Goal: Task Accomplishment & Management: Manage account settings

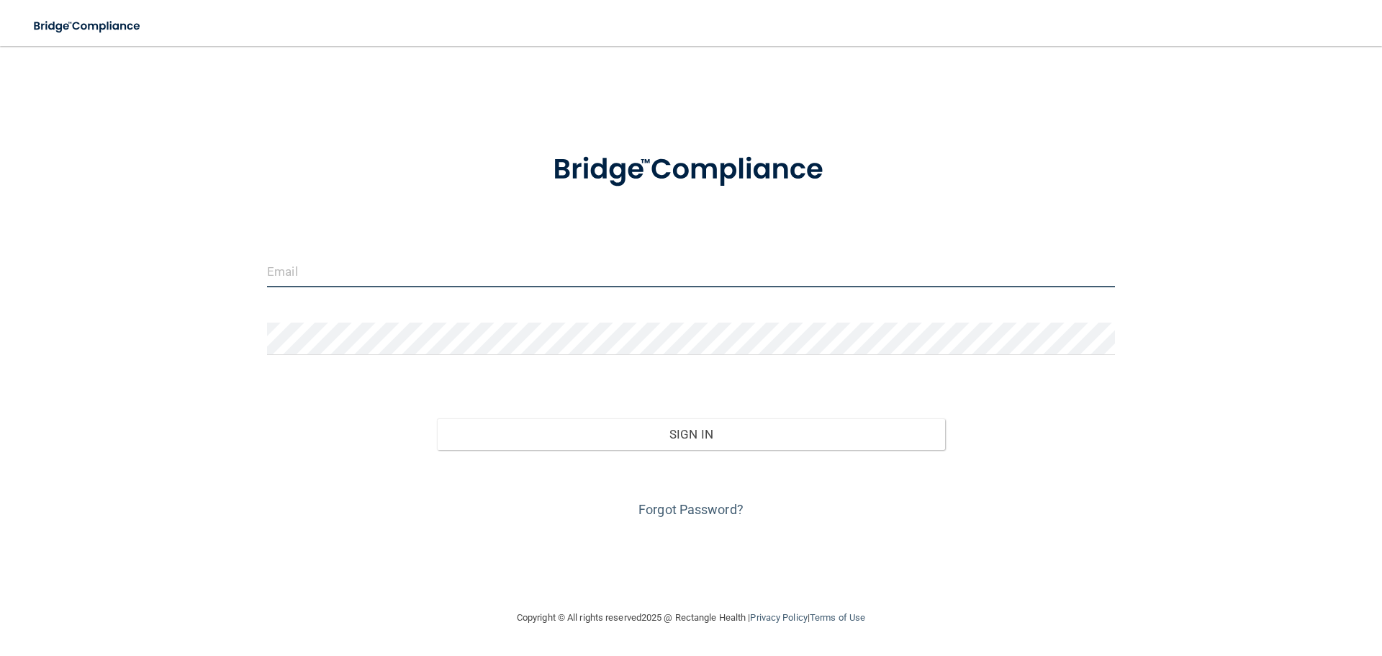
type input "[EMAIL_ADDRESS][DOMAIN_NAME]"
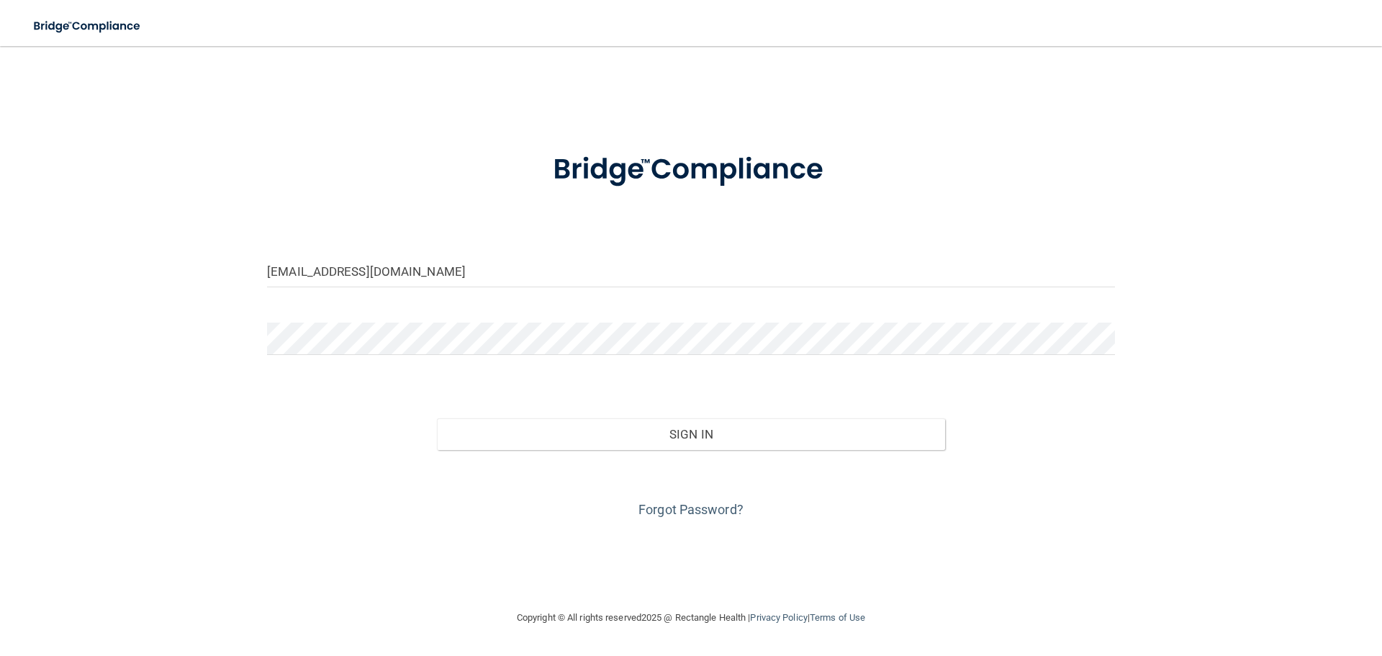
click at [351, 298] on div "[EMAIL_ADDRESS][DOMAIN_NAME]" at bounding box center [691, 276] width 870 height 43
click at [573, 452] on div "Forgot Password?" at bounding box center [691, 486] width 870 height 72
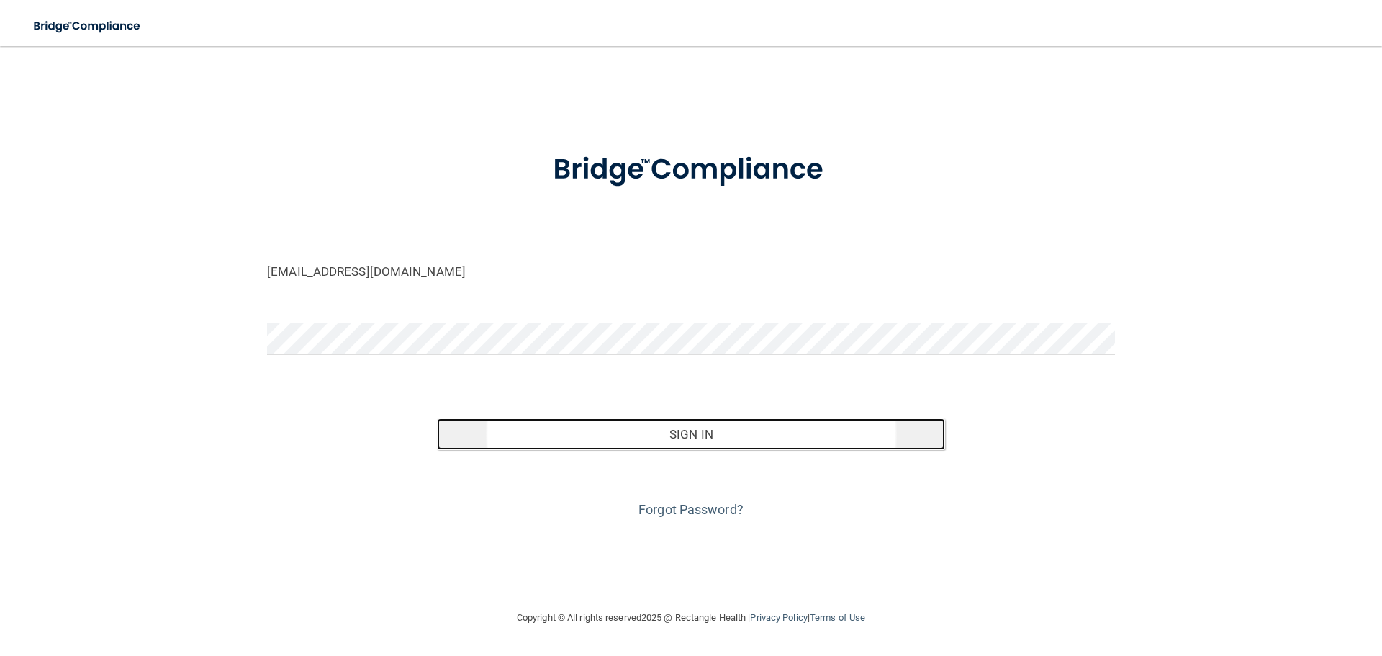
click at [576, 433] on button "Sign In" at bounding box center [691, 434] width 509 height 32
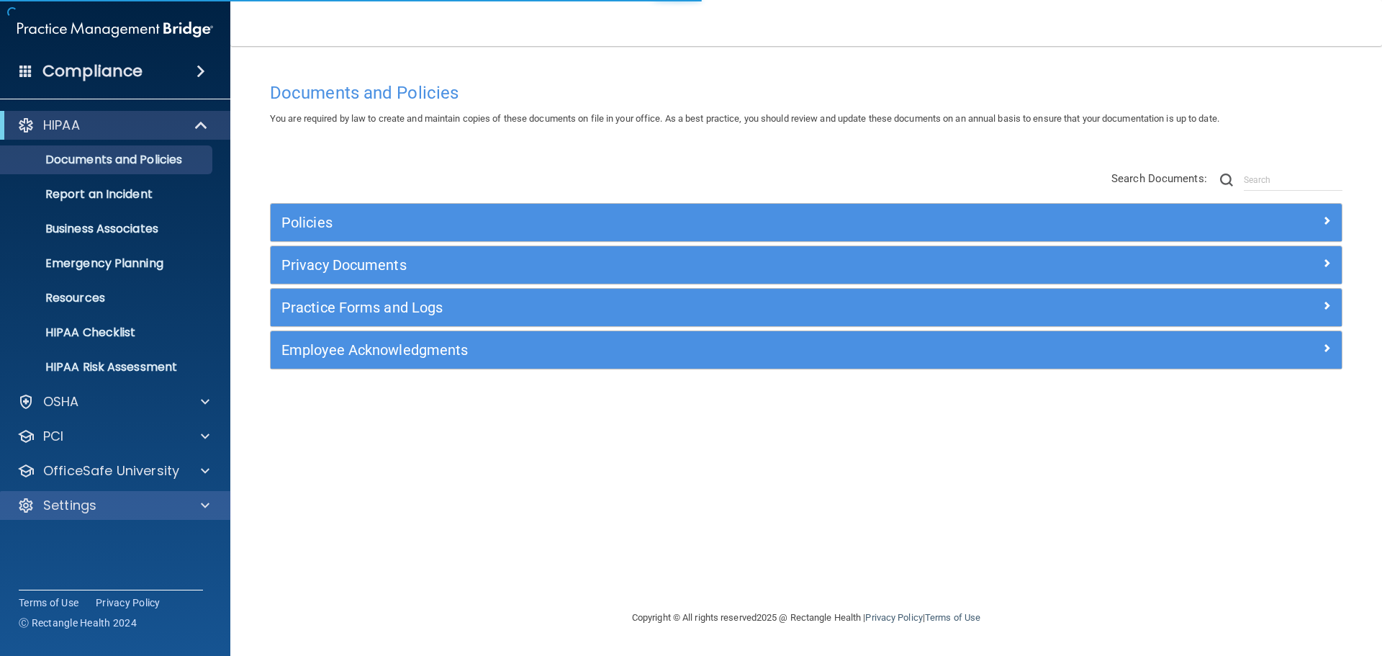
click at [88, 516] on div "Settings" at bounding box center [115, 505] width 231 height 29
click at [94, 498] on p "Settings" at bounding box center [69, 505] width 53 height 17
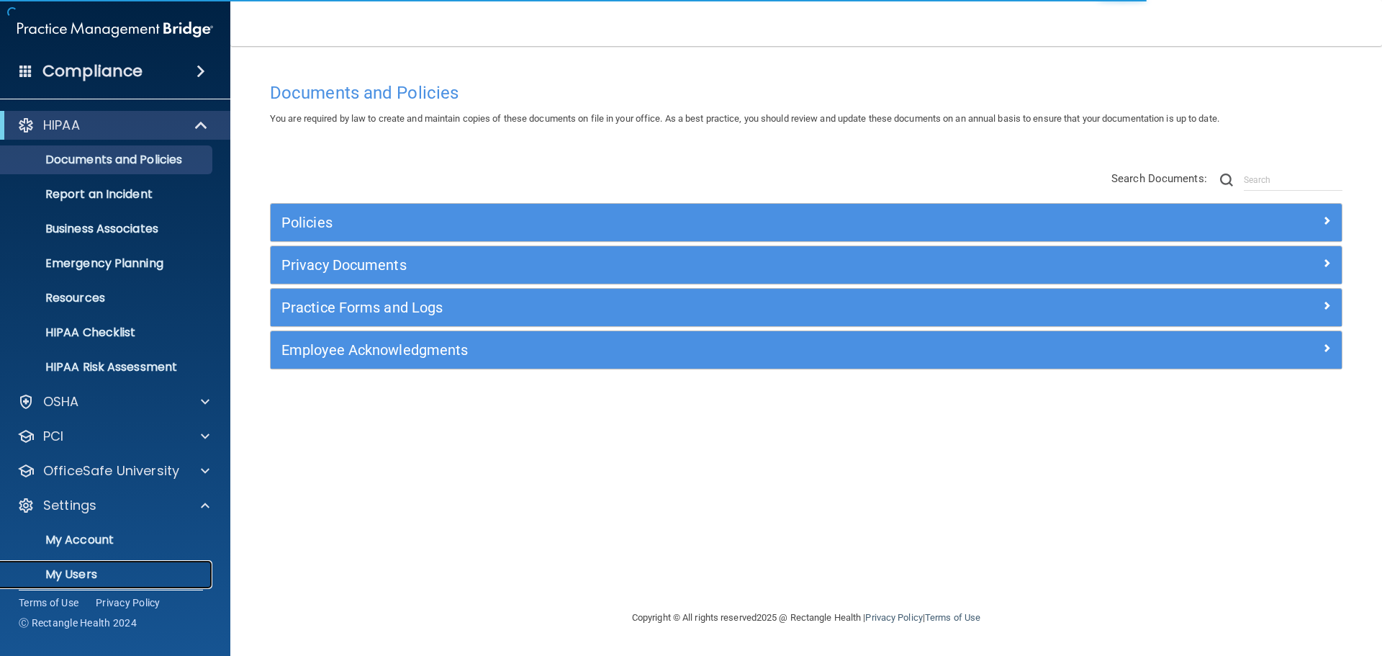
click at [80, 582] on p "My Users" at bounding box center [107, 574] width 197 height 14
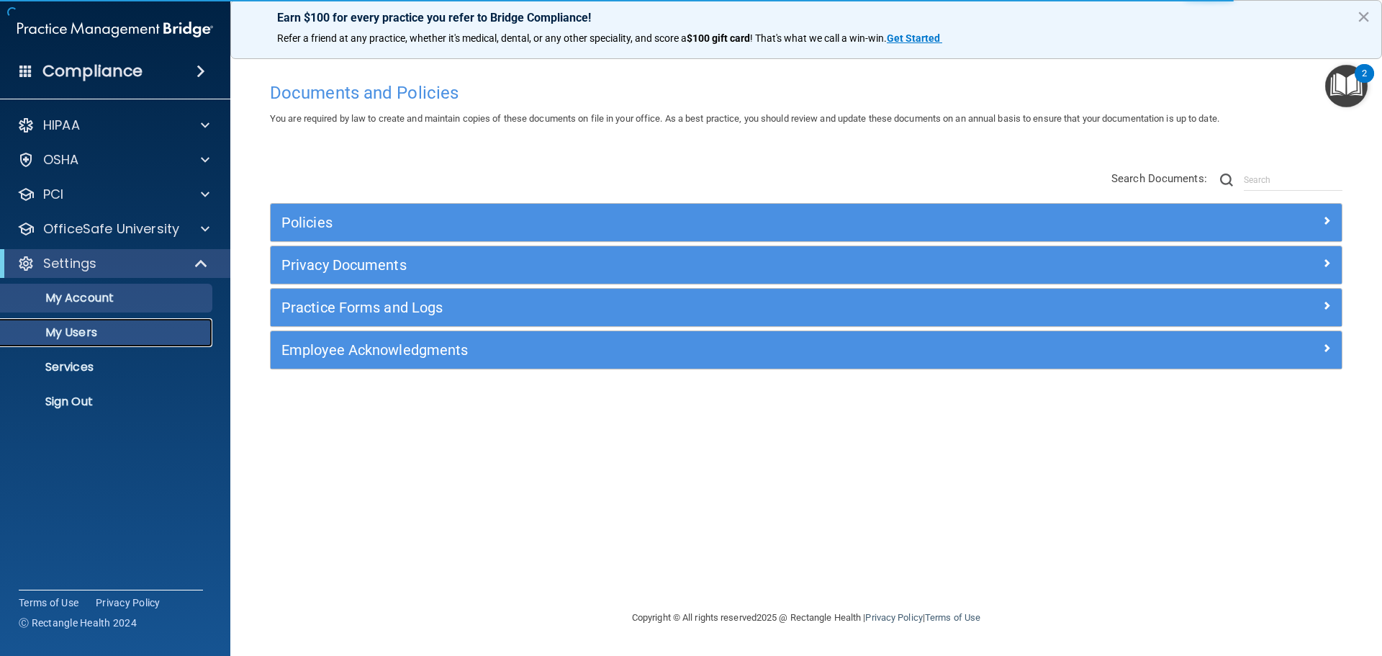
select select "20"
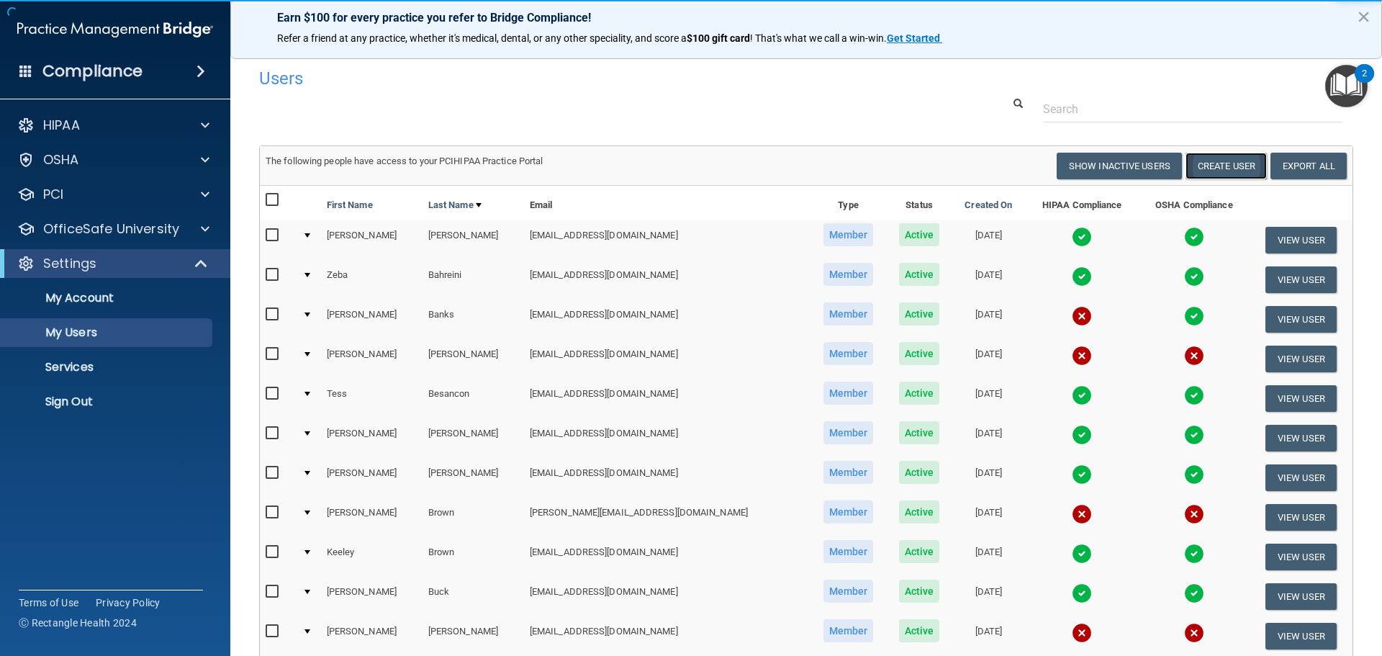
click at [1225, 176] on button "Create User" at bounding box center [1226, 166] width 81 height 27
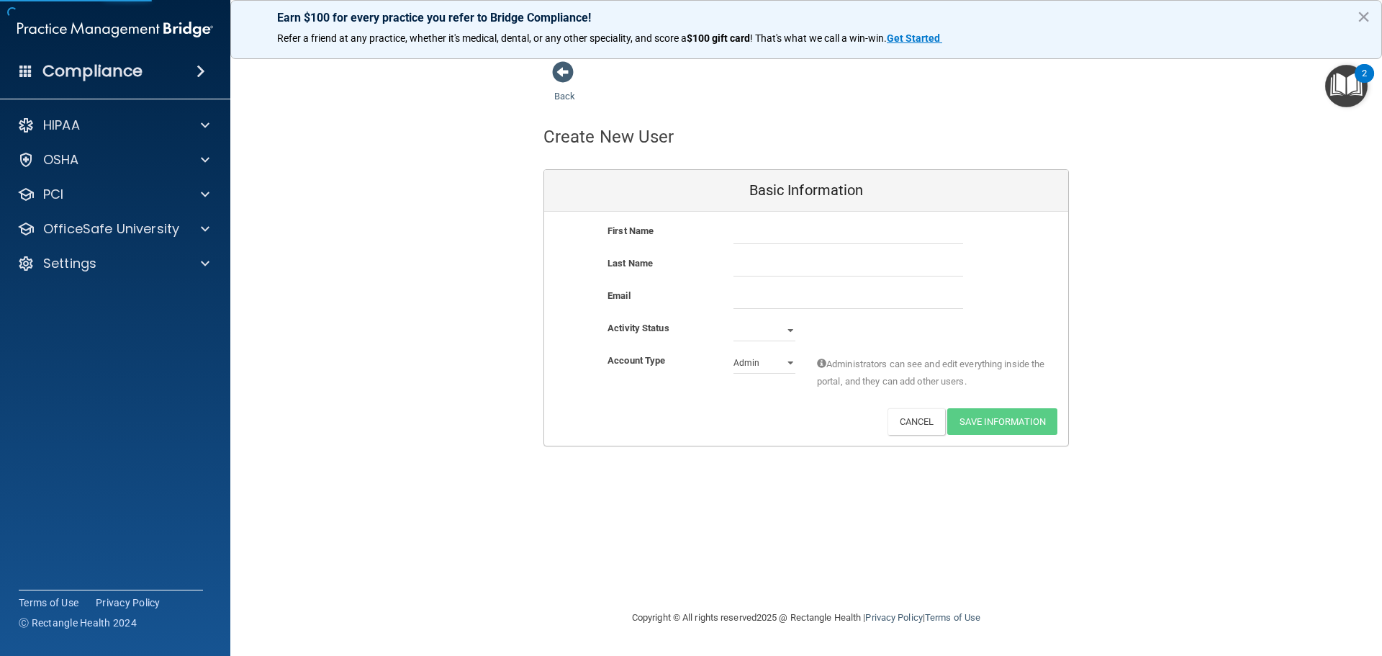
click at [847, 217] on div "First Name Last Name Email Activity Status Active Inactive Account Type Practic…" at bounding box center [806, 329] width 524 height 234
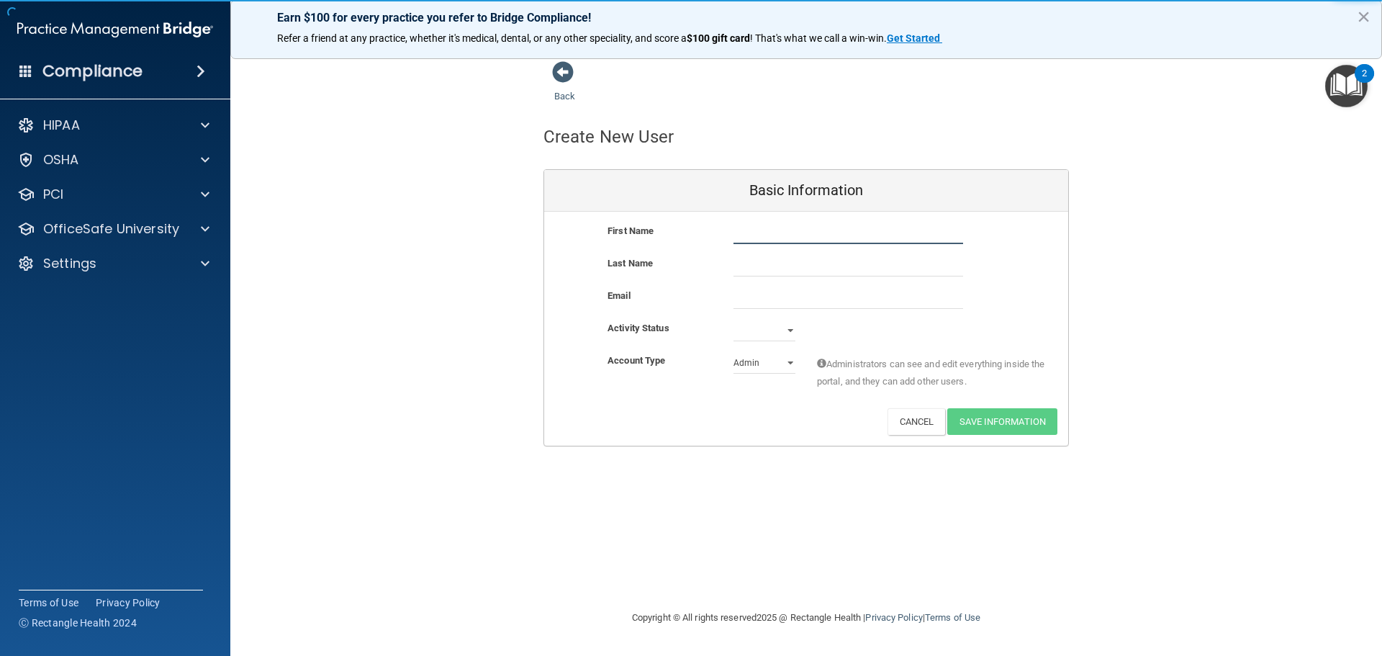
click at [844, 223] on input "text" at bounding box center [849, 233] width 230 height 22
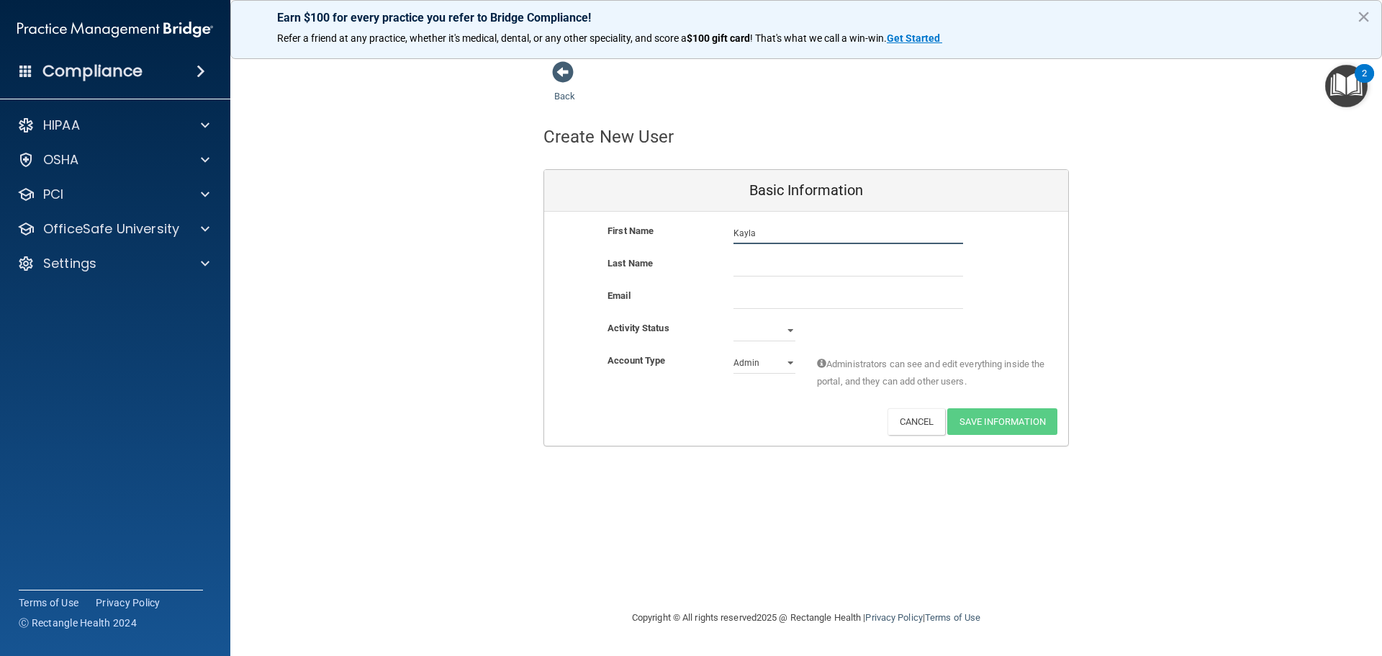
type input "Kayla"
type input "[PERSON_NAME]"
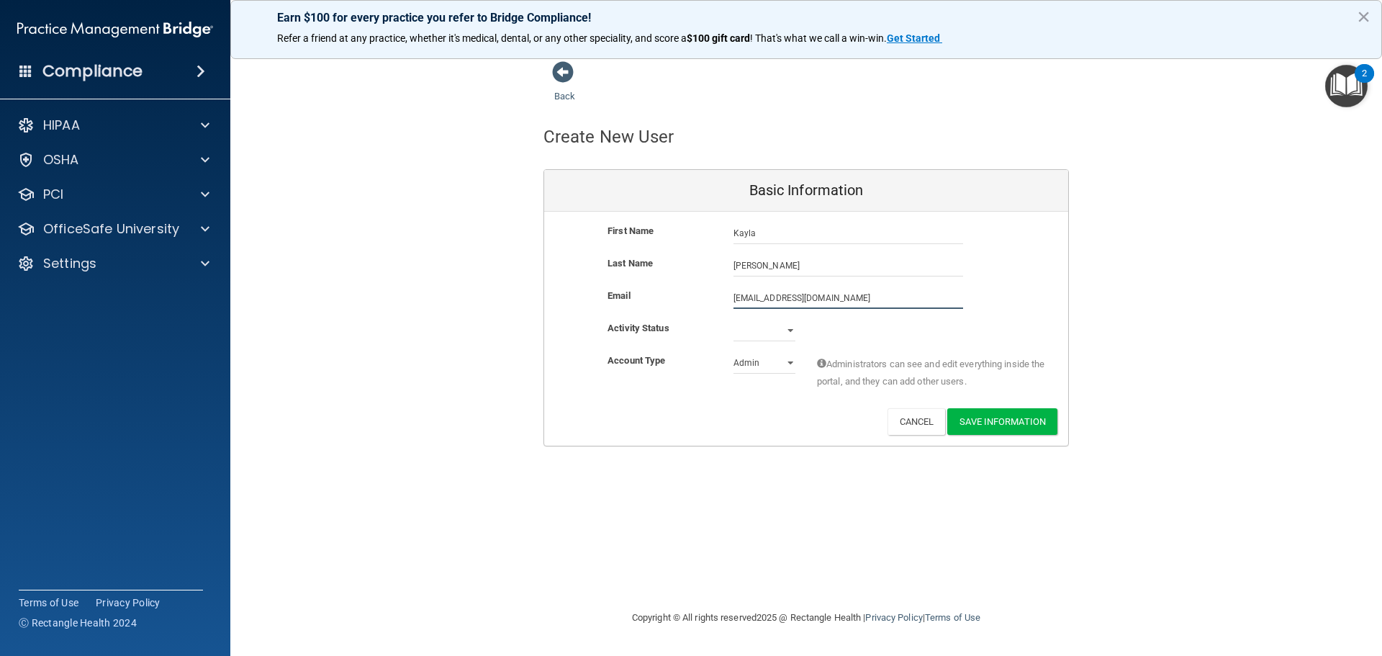
type input "[EMAIL_ADDRESS][DOMAIN_NAME]"
click at [755, 322] on div "First Name [PERSON_NAME] [PERSON_NAME] Last Name [PERSON_NAME] Email [EMAIL_ADD…" at bounding box center [806, 329] width 524 height 234
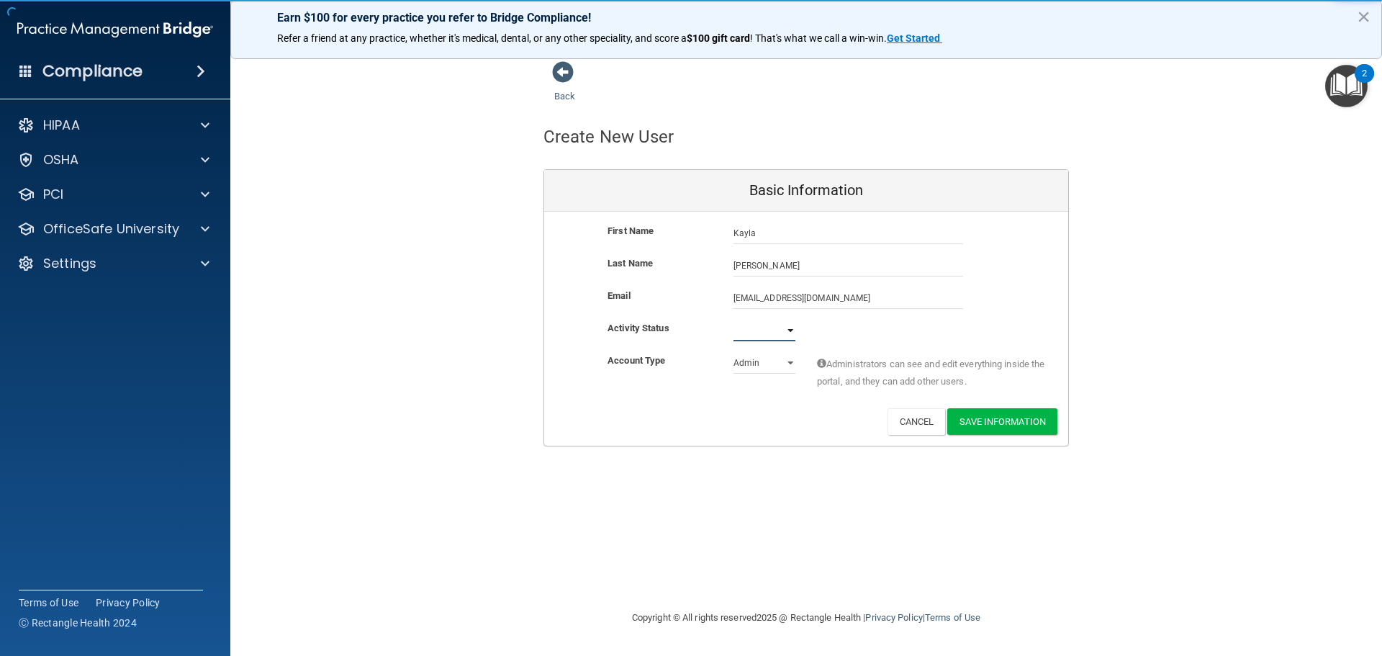
select select "active"
click at [734, 320] on select "Active Inactive" at bounding box center [765, 331] width 62 height 22
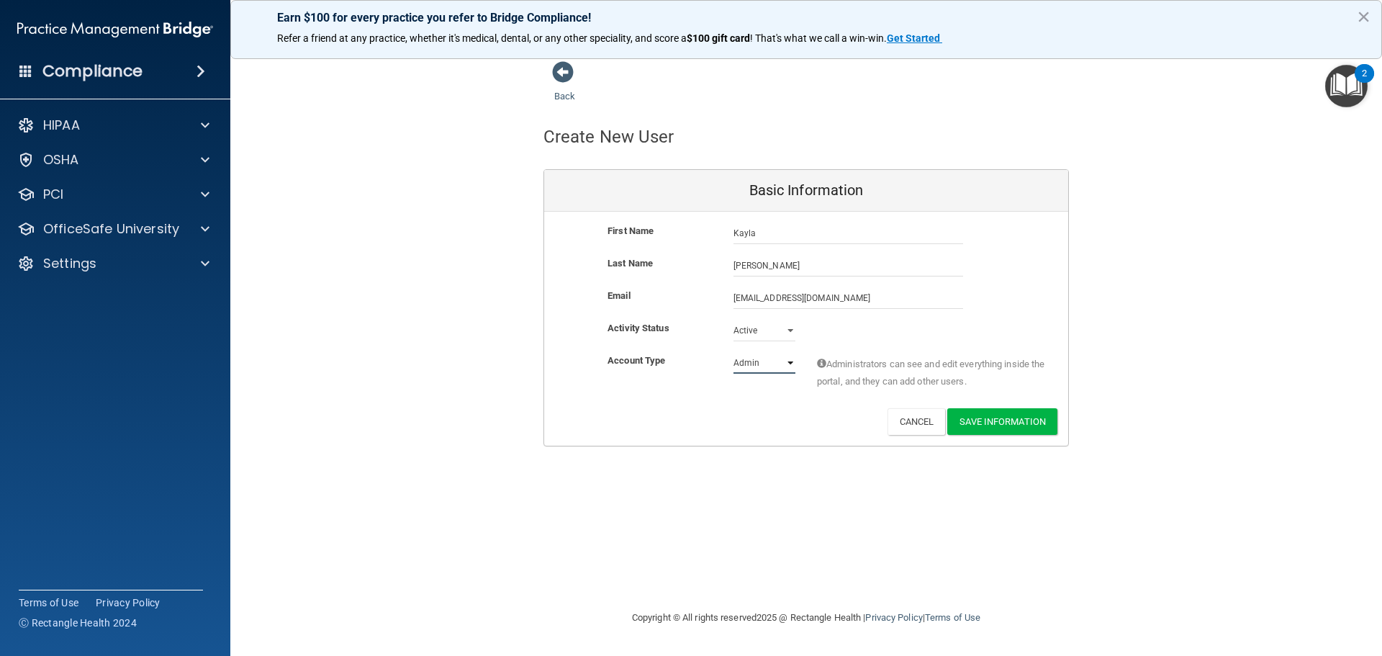
click at [754, 367] on select "Admin Member" at bounding box center [765, 363] width 62 height 22
select select "practice_member"
click at [734, 352] on select "Admin Member" at bounding box center [765, 363] width 62 height 22
click at [1022, 436] on div "First Name [PERSON_NAME] [PERSON_NAME] Last Name [PERSON_NAME] Email [EMAIL_ADD…" at bounding box center [806, 329] width 524 height 234
click at [1033, 428] on button "Save Information" at bounding box center [1003, 421] width 110 height 27
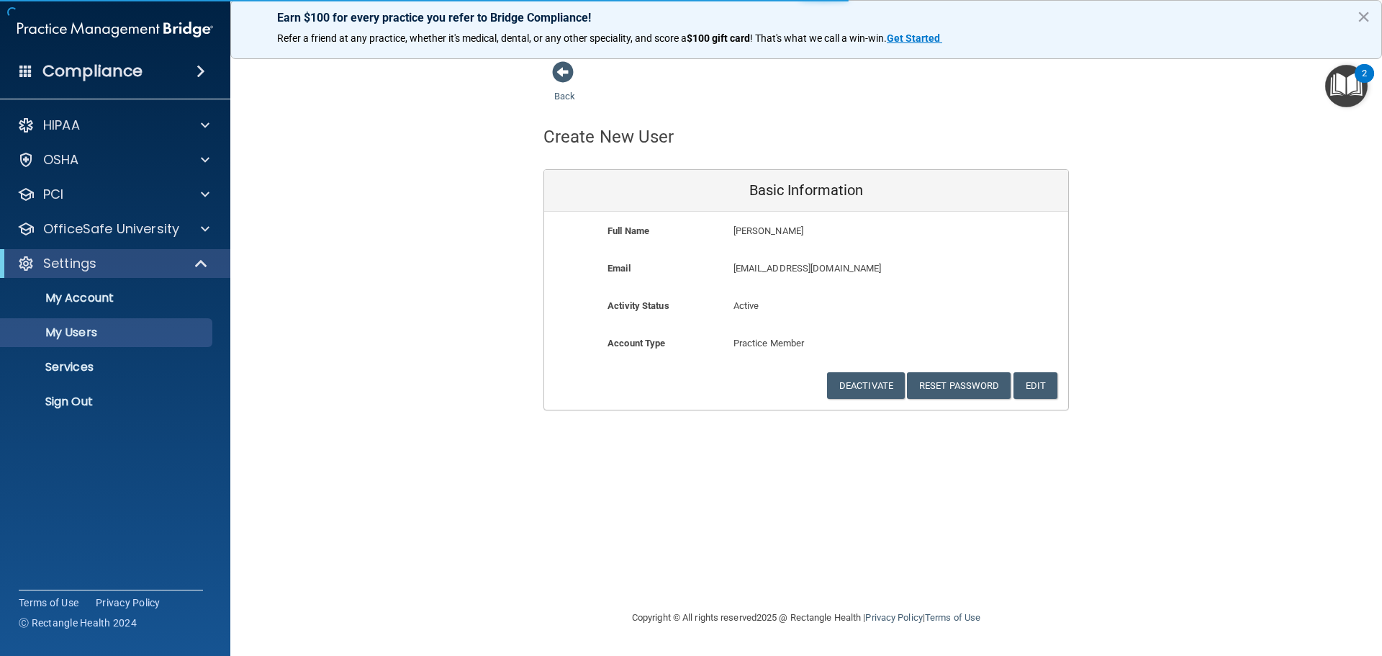
select select "20"
